Goal: Information Seeking & Learning: Learn about a topic

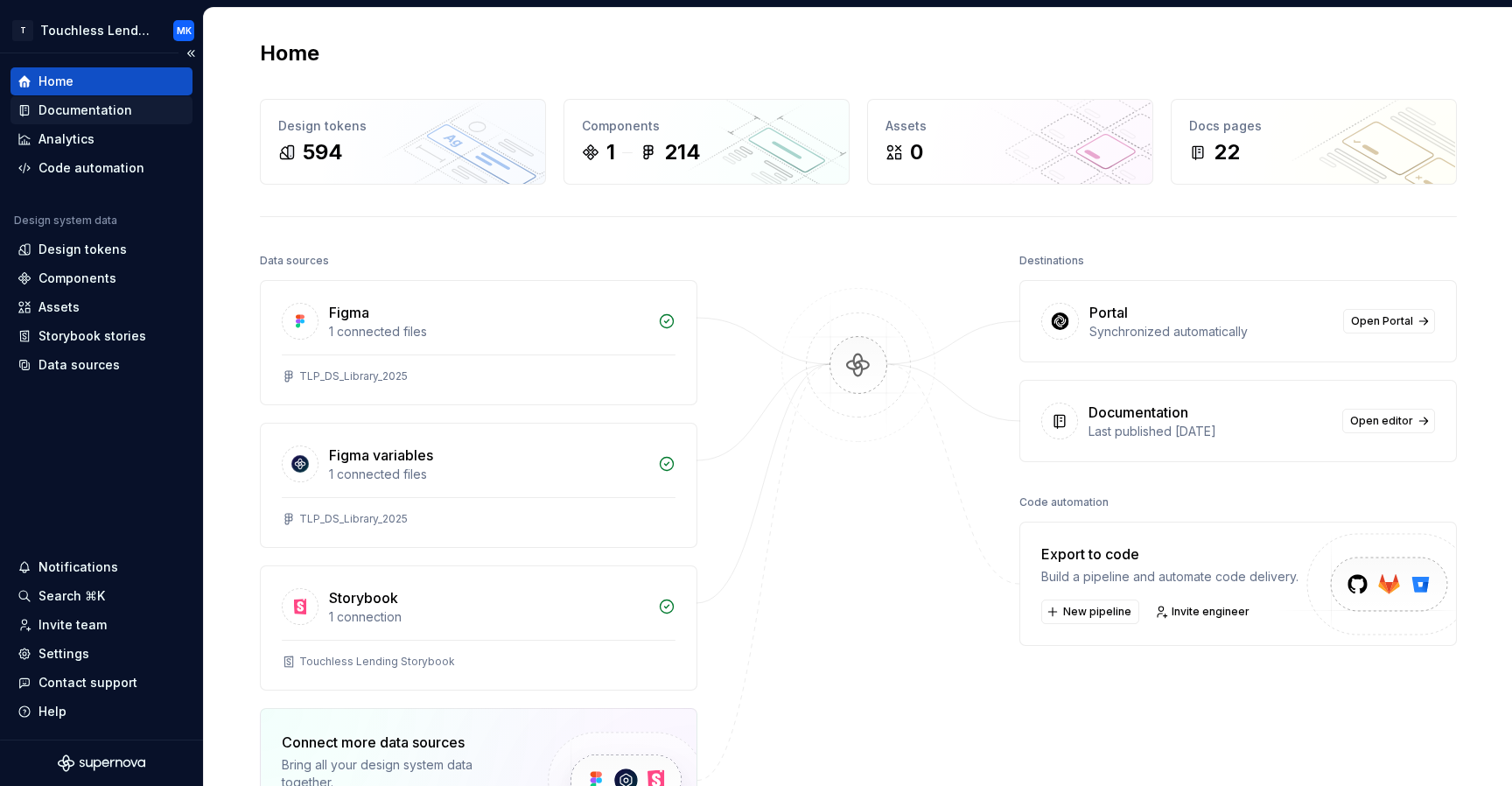
click at [98, 110] on div "Documentation" at bounding box center [86, 110] width 94 height 18
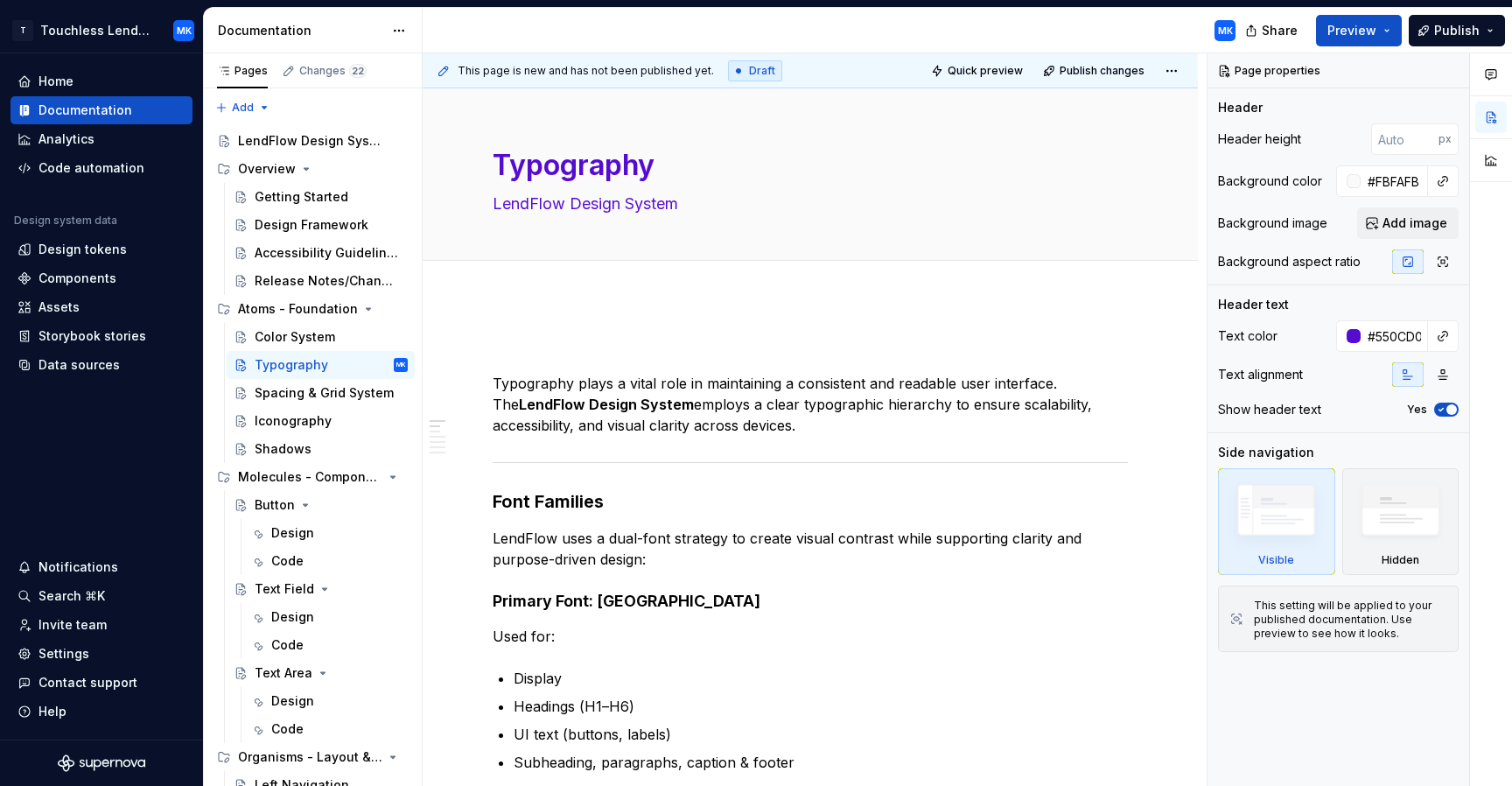
type textarea "*"
